Goal: Information Seeking & Learning: Find specific fact

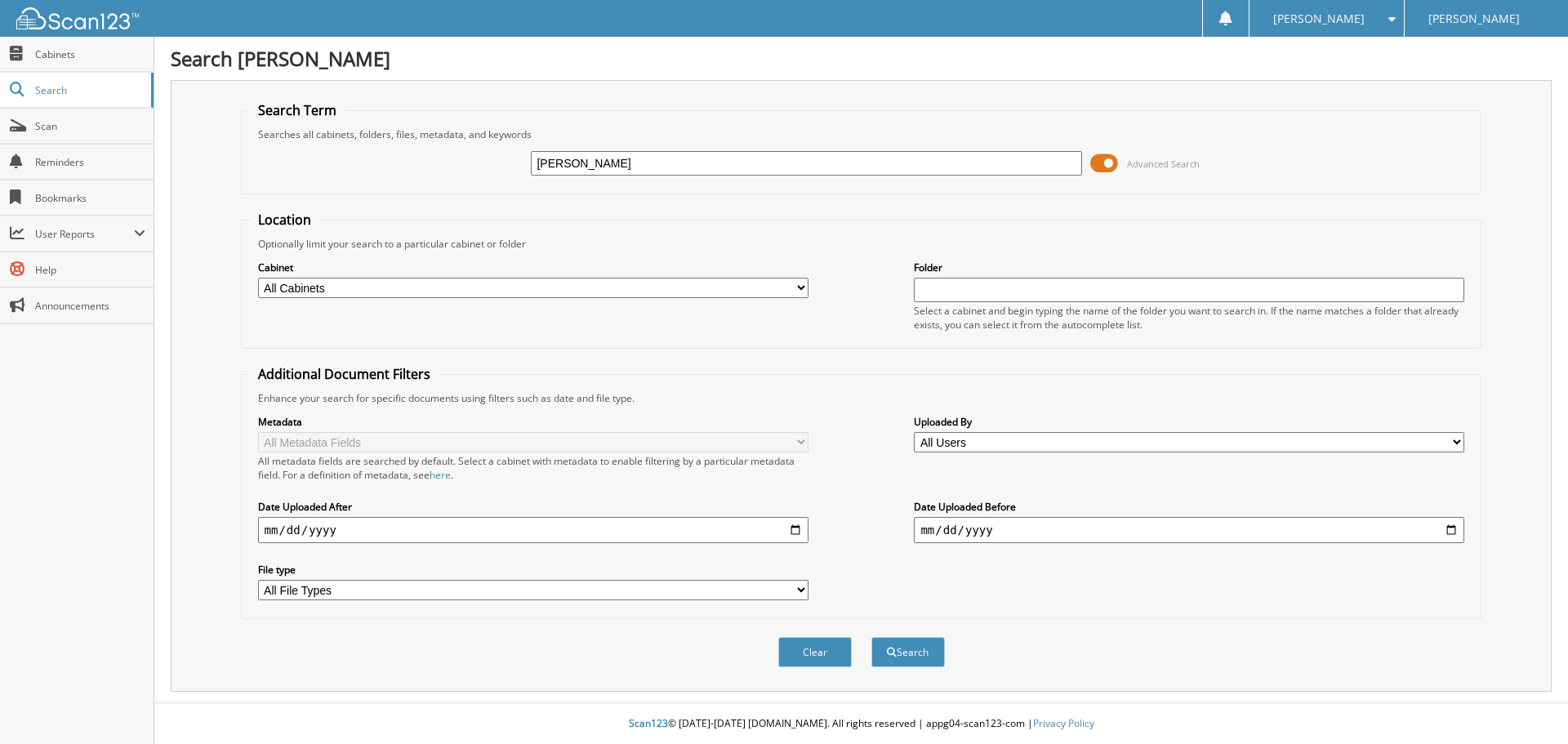
type input "[PERSON_NAME]"
click at [872, 637] on button "Search" at bounding box center [908, 652] width 73 height 30
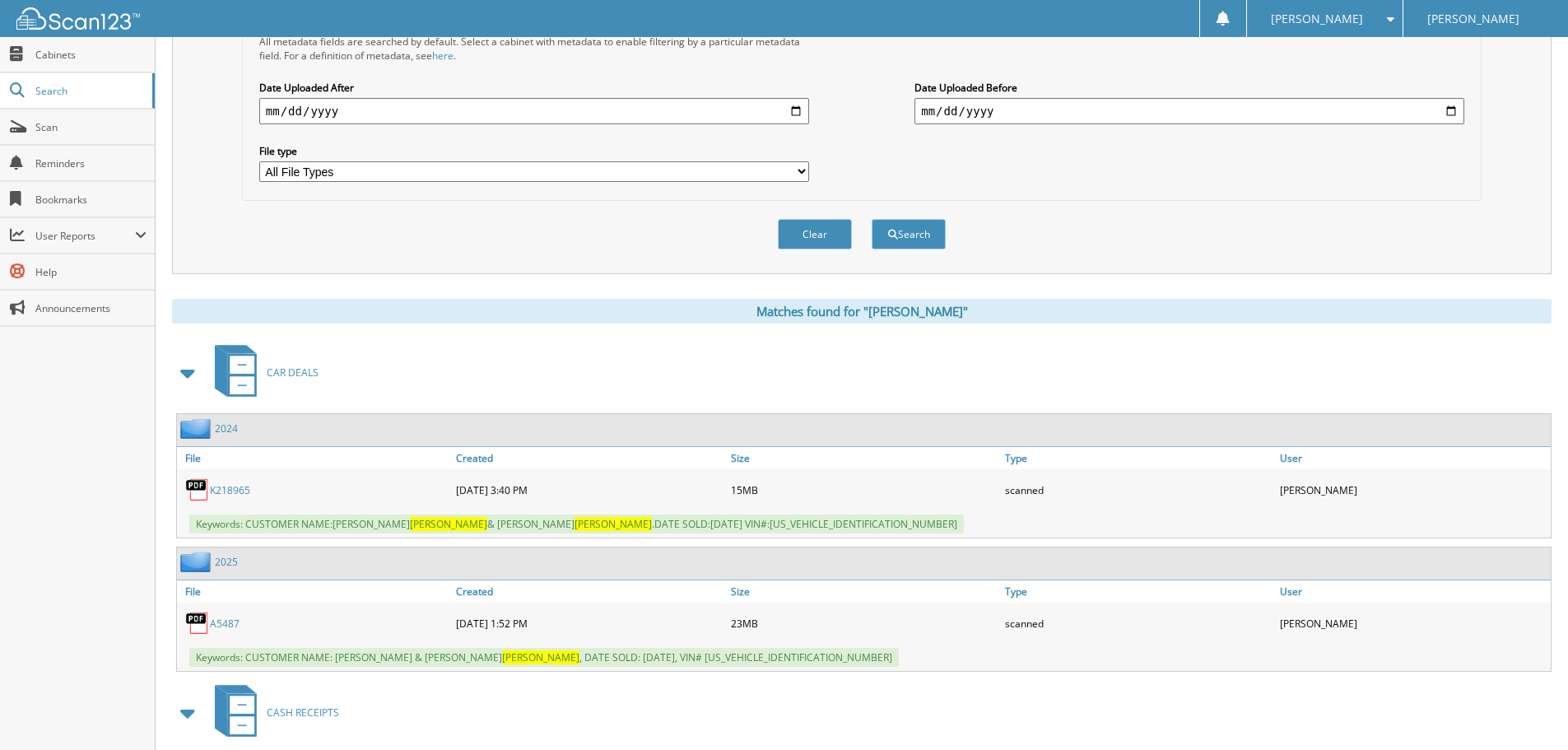
scroll to position [494, 0]
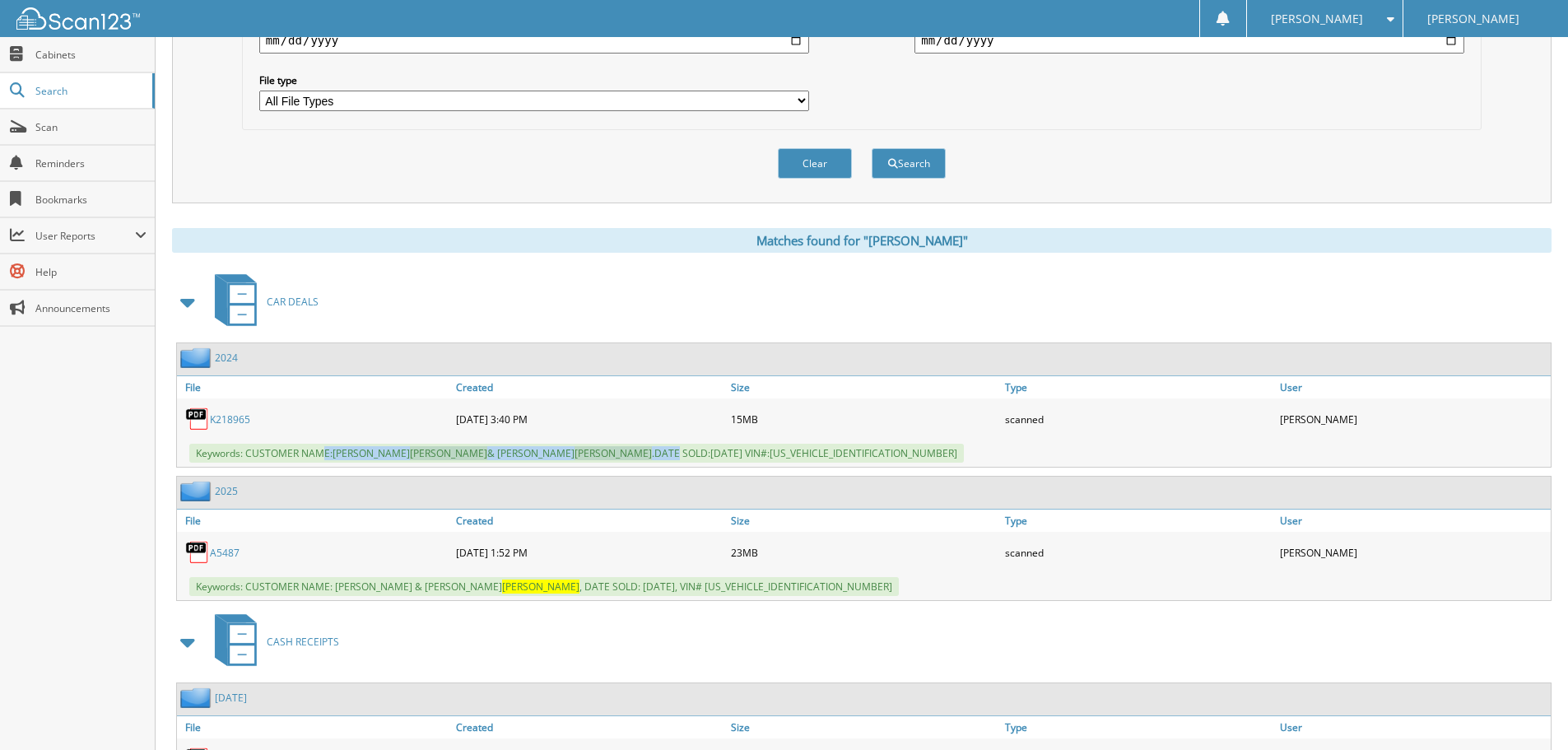
drag, startPoint x: 326, startPoint y: 453, endPoint x: 550, endPoint y: 452, distance: 224.0
click at [550, 452] on span "Keywords: CUSTOMER NAME:KIMBERLY DEMPSEY & THOMAS DEMPSEY .DATE SOLD:05/15/2024…" at bounding box center [577, 453] width 775 height 19
click at [226, 551] on link "A5487" at bounding box center [224, 553] width 30 height 14
